Goal: Task Accomplishment & Management: Manage account settings

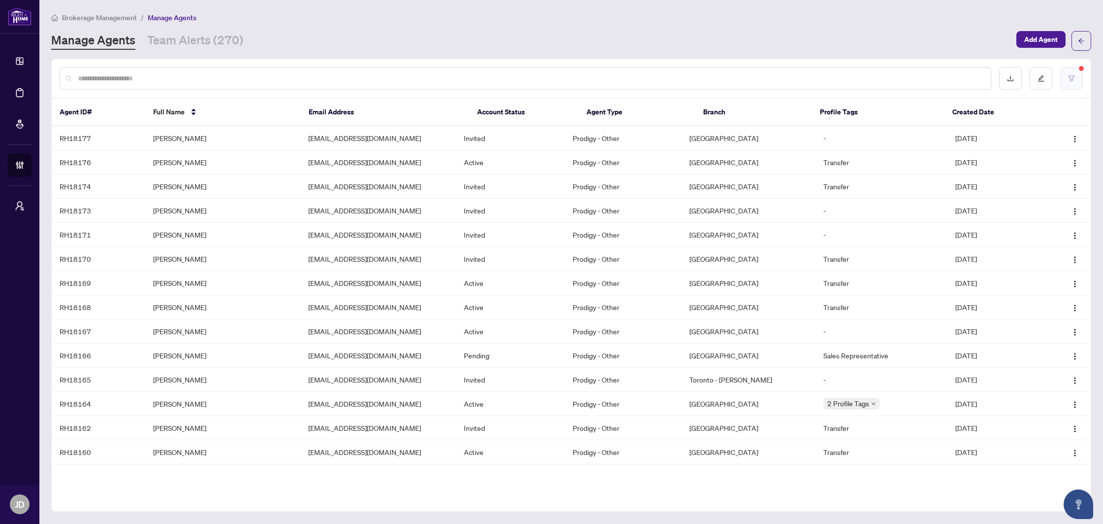
click at [1080, 86] on button "button" at bounding box center [1071, 78] width 23 height 23
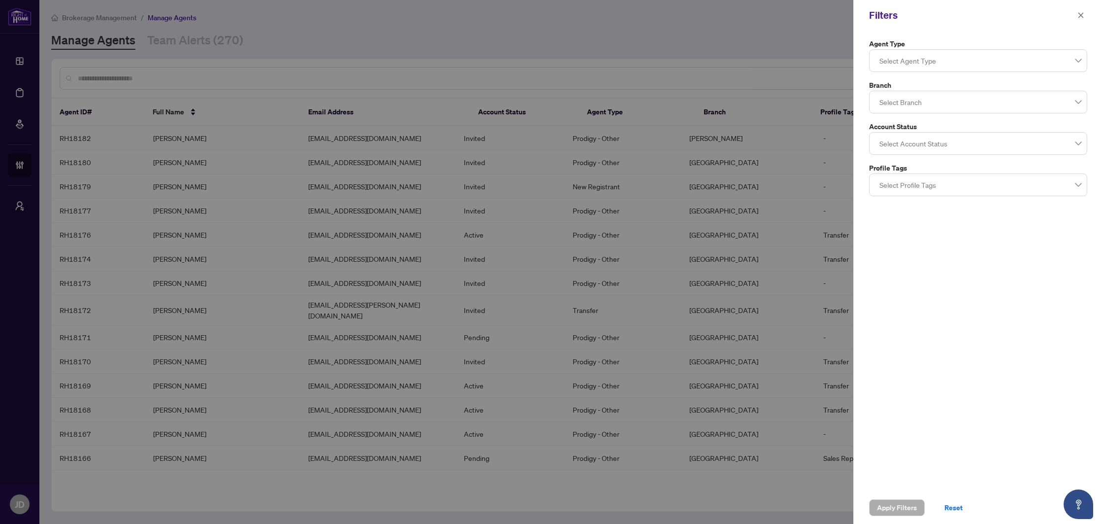
click at [1050, 63] on div at bounding box center [978, 61] width 205 height 18
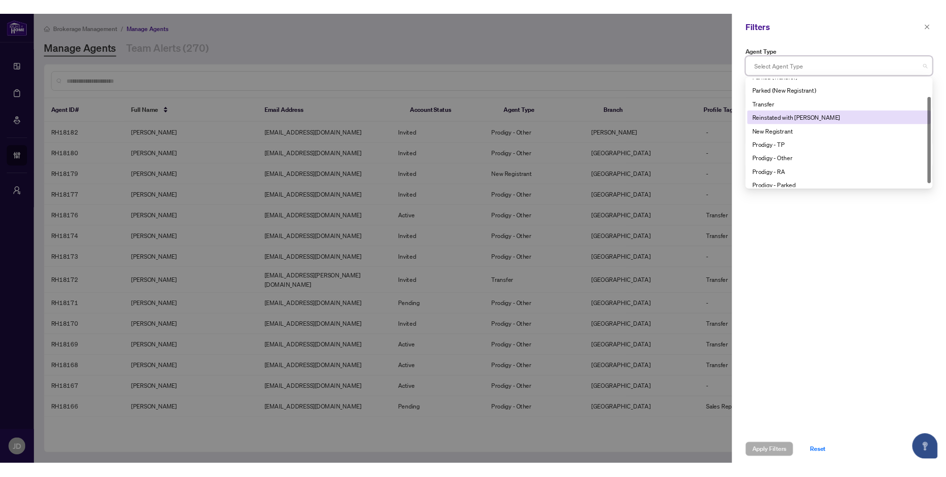
scroll to position [32, 0]
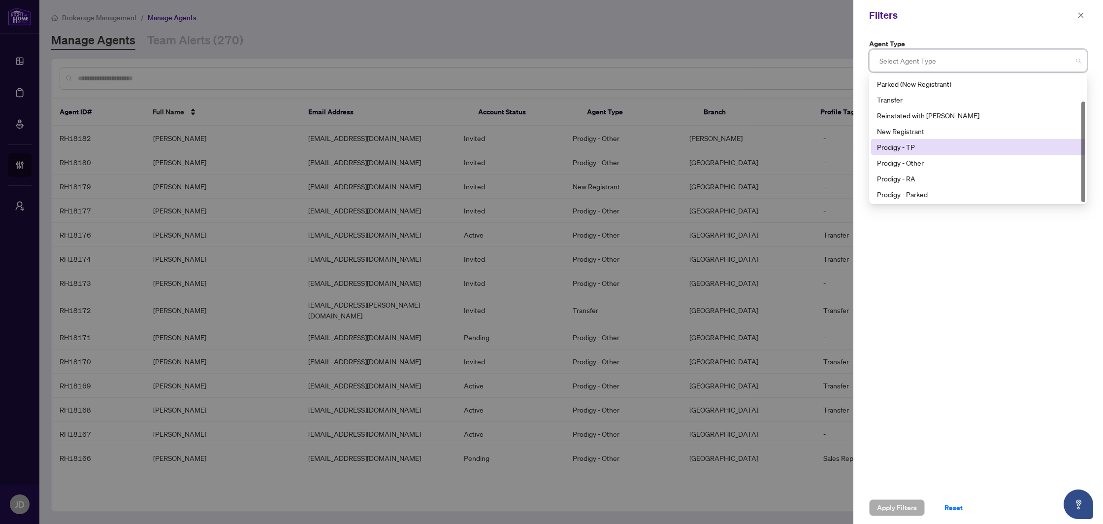
click at [963, 140] on div "Prodigy - TP" at bounding box center [978, 147] width 214 height 16
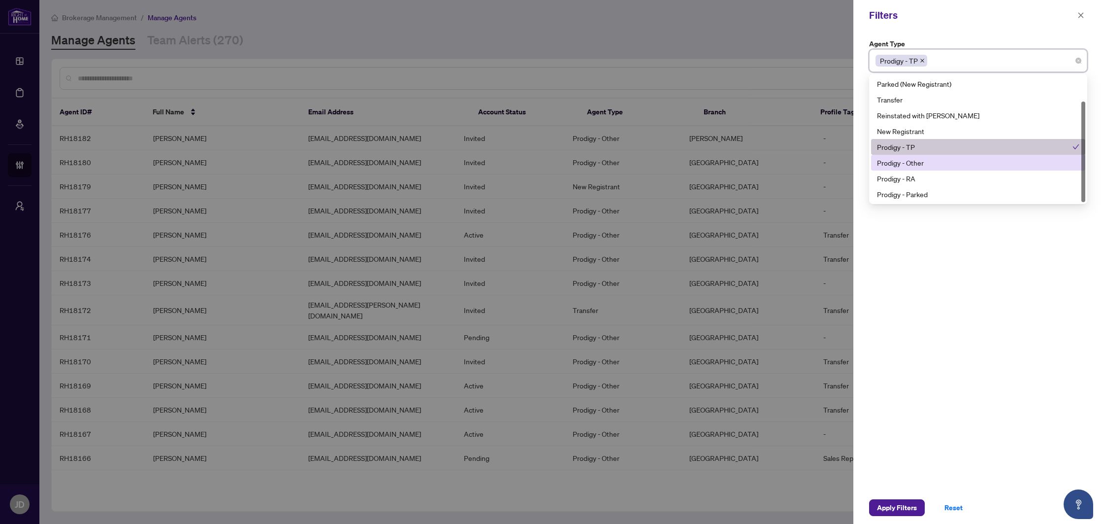
click at [963, 155] on div "Parked (Transfer) Parked (New Registrant) Transfer Reinstated with [PERSON_NAME…" at bounding box center [978, 131] width 214 height 142
click at [962, 159] on div "Prodigy - Other" at bounding box center [978, 162] width 202 height 11
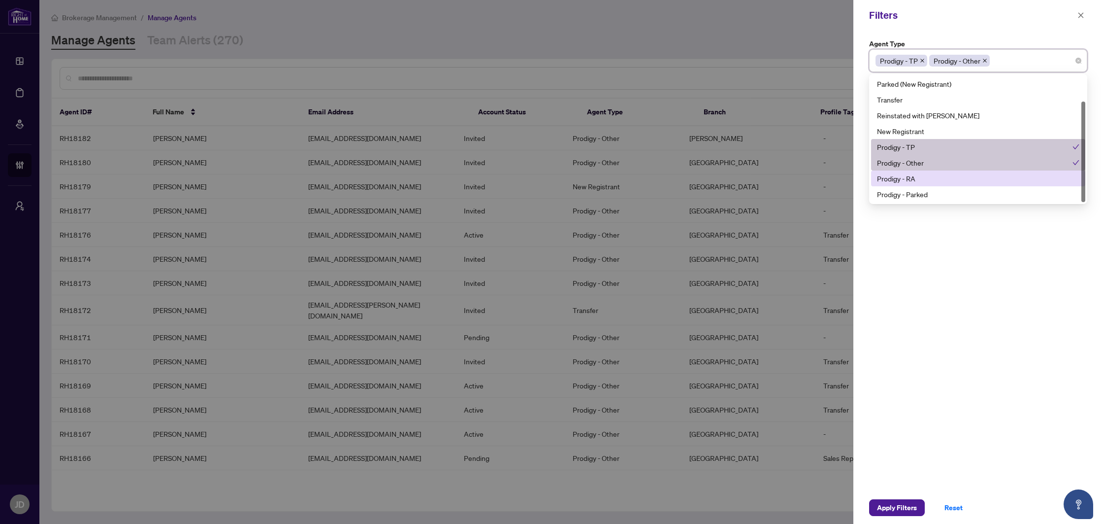
click at [957, 173] on div "Prodigy - RA" at bounding box center [978, 178] width 202 height 11
click at [956, 192] on div "Prodigy - Parked" at bounding box center [978, 194] width 202 height 11
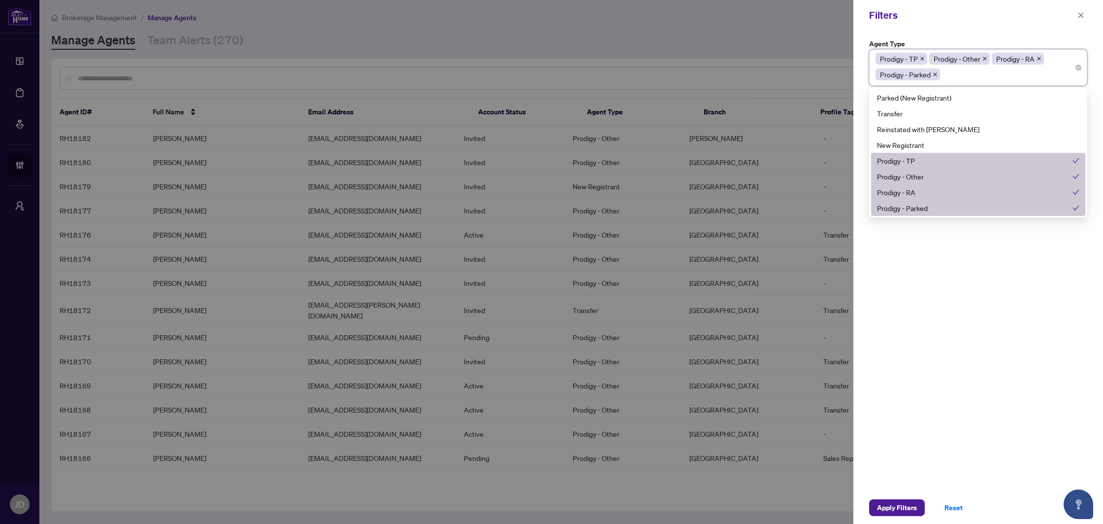
click at [953, 283] on div "Agent Type Prodigy - TP Prodigy - Other Prodigy - RA Prodigy - Parked 11 13 Par…" at bounding box center [978, 261] width 250 height 460
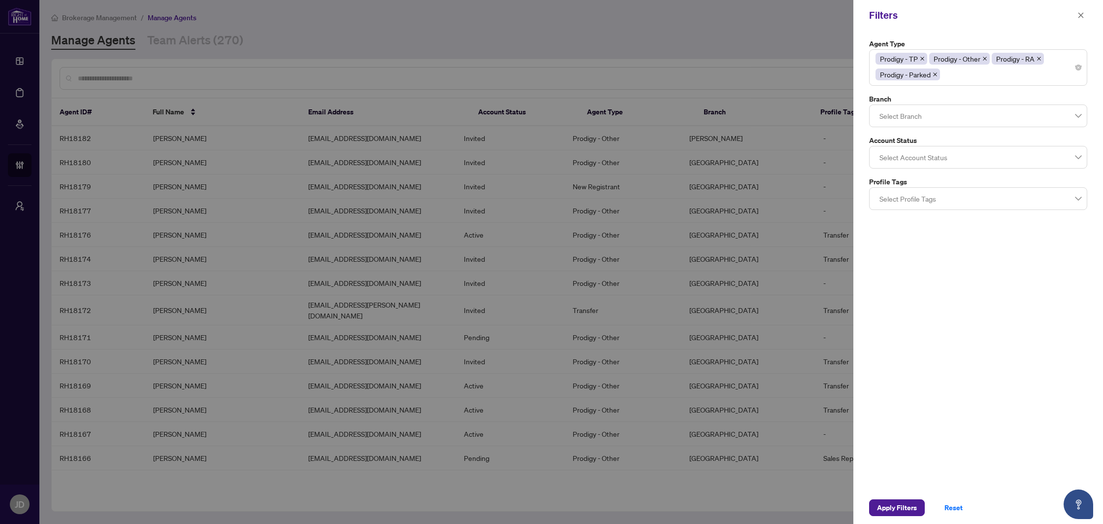
click at [955, 160] on div at bounding box center [978, 157] width 205 height 18
click at [915, 201] on div "Active" at bounding box center [978, 196] width 202 height 11
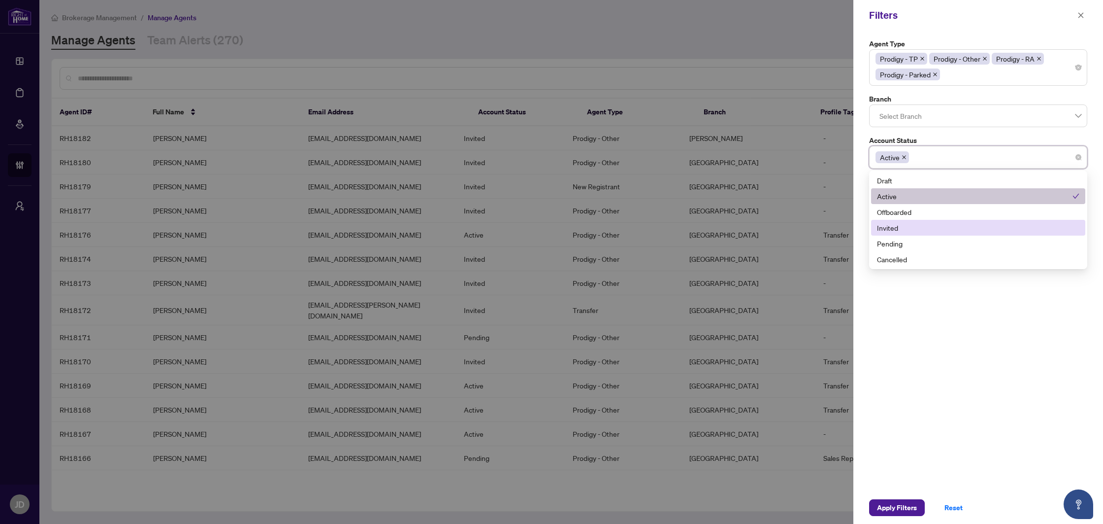
click at [911, 225] on div "Invited" at bounding box center [978, 227] width 202 height 11
click at [910, 247] on div "Pending" at bounding box center [978, 243] width 202 height 11
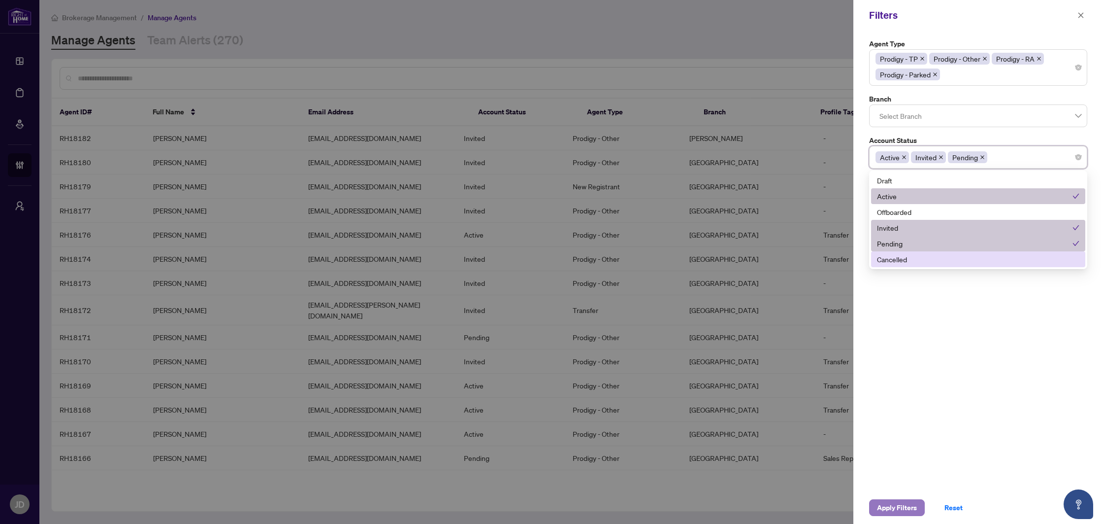
click at [890, 505] on span "Apply Filters" at bounding box center [897, 507] width 40 height 16
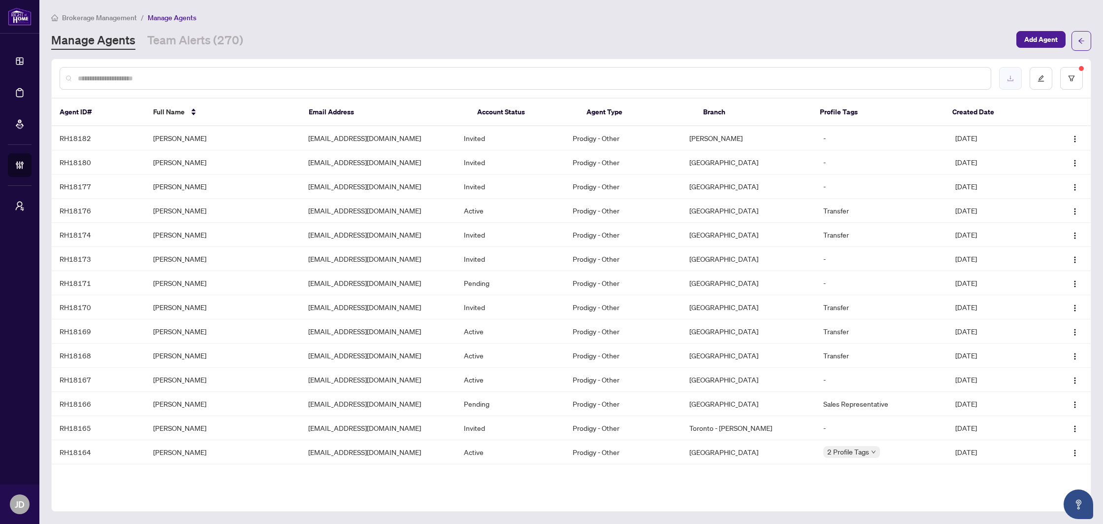
click at [1003, 75] on button "button" at bounding box center [1010, 78] width 23 height 23
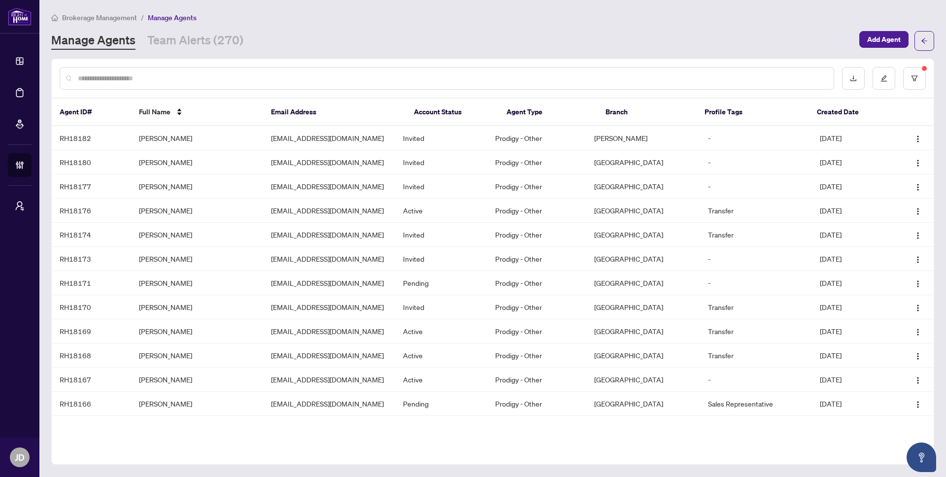
click at [139, 78] on input "text" at bounding box center [452, 78] width 748 height 11
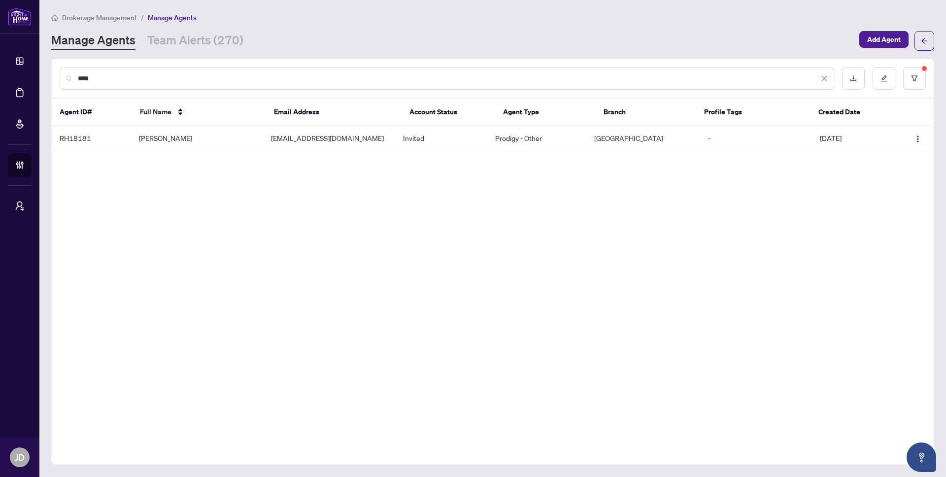
type input "****"
click at [826, 79] on icon "close" at bounding box center [823, 78] width 7 height 7
